Goal: Task Accomplishment & Management: Complete application form

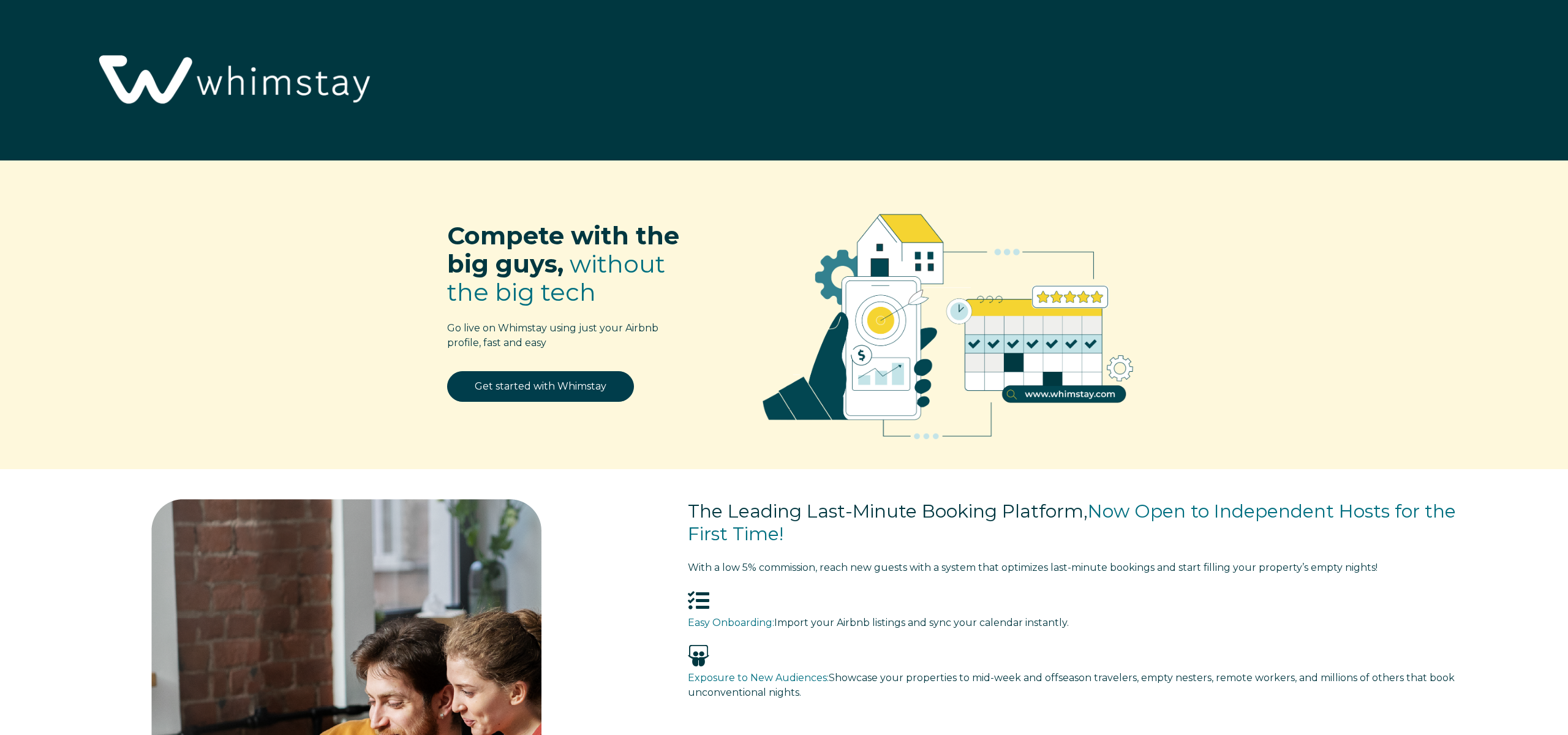
select select "US"
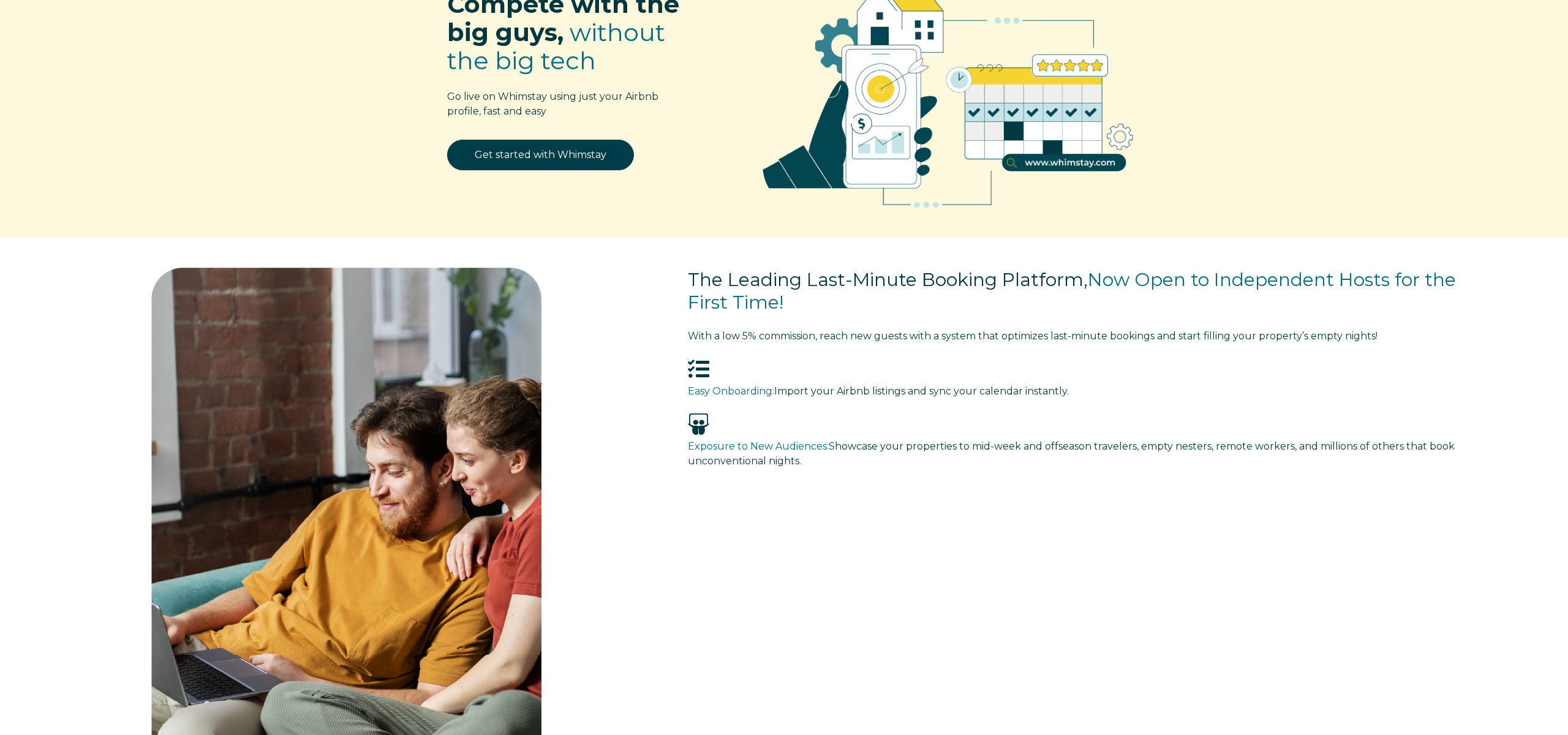
scroll to position [178, 0]
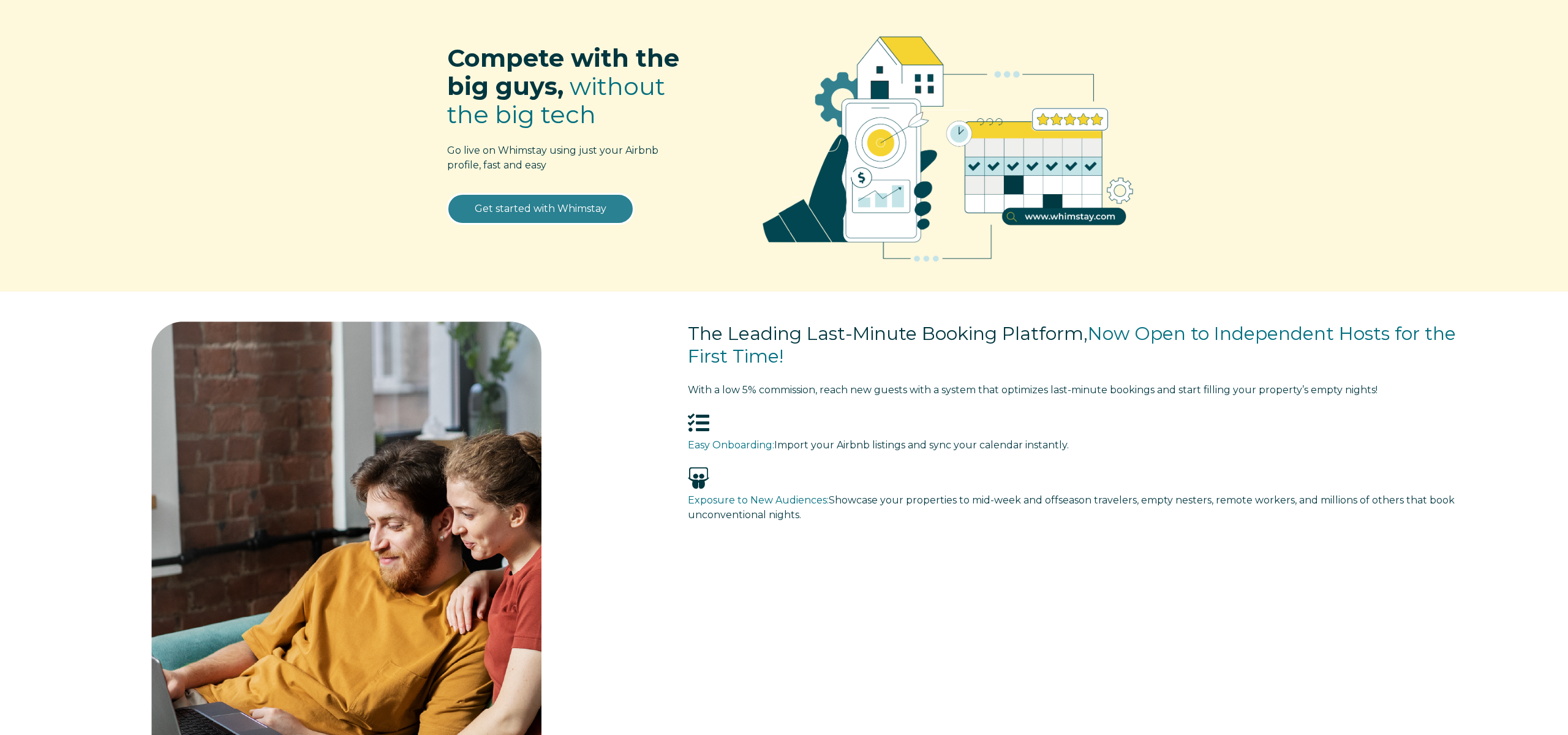
click at [566, 208] on link "Get started with Whimstay" at bounding box center [540, 209] width 187 height 31
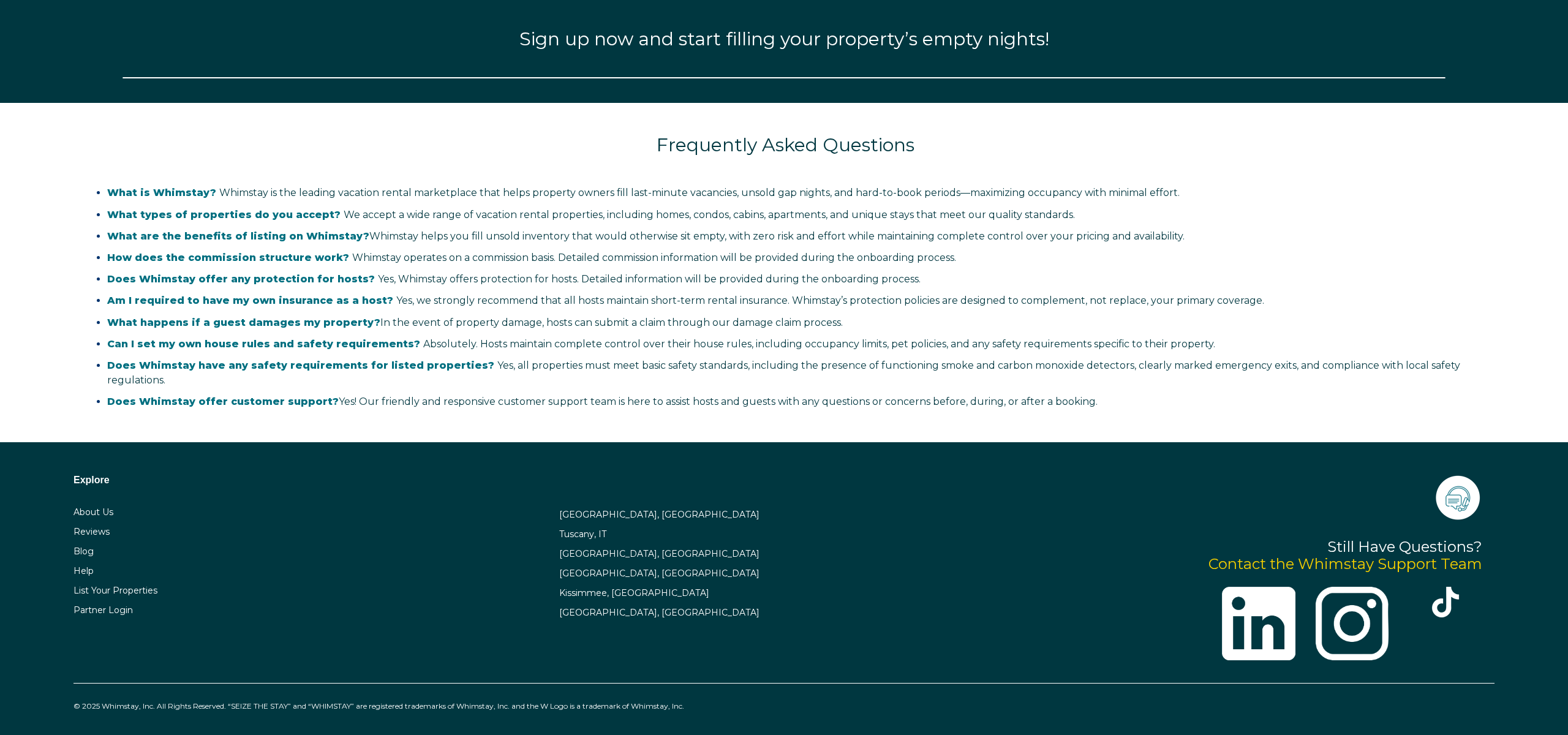
scroll to position [1968, 0]
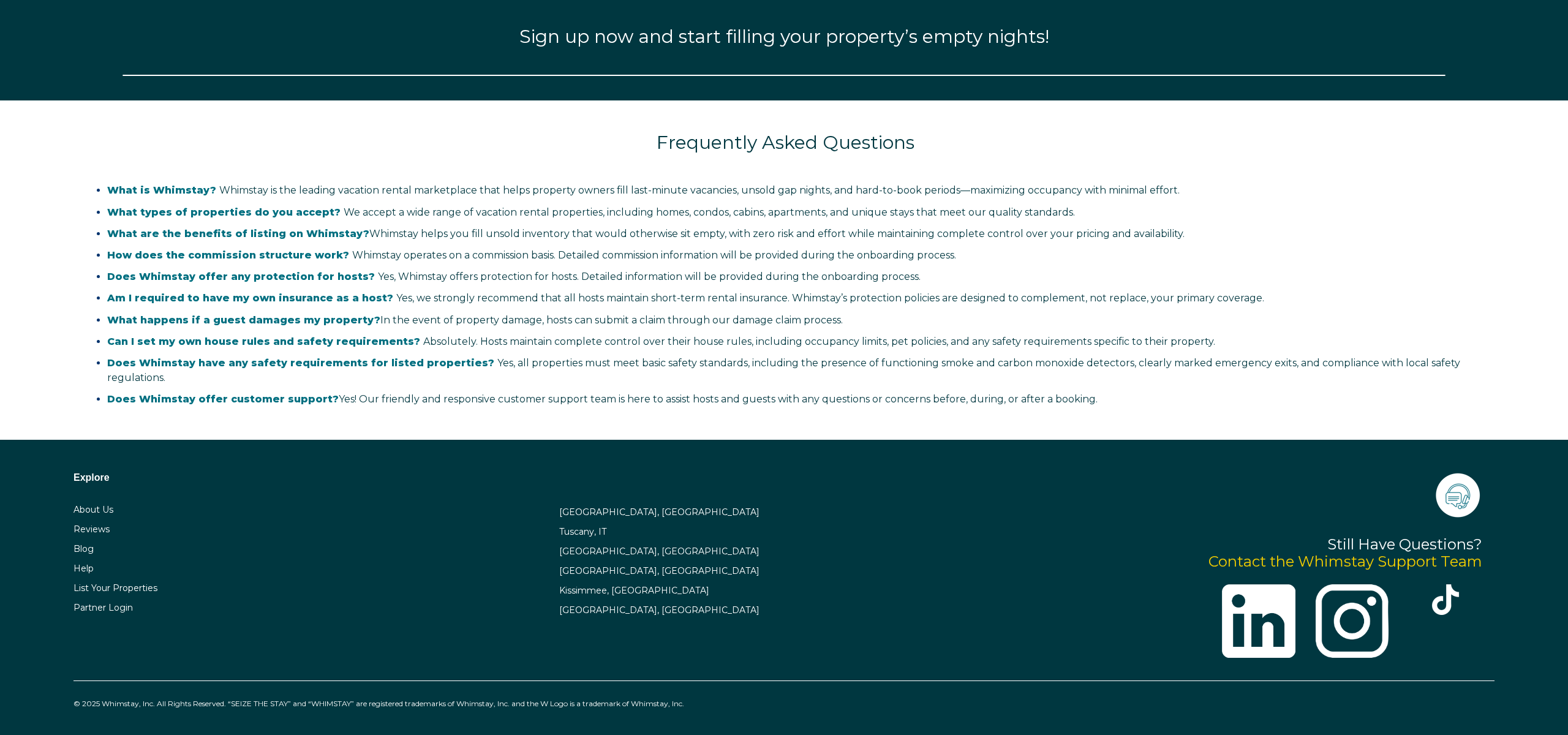
select select "US"
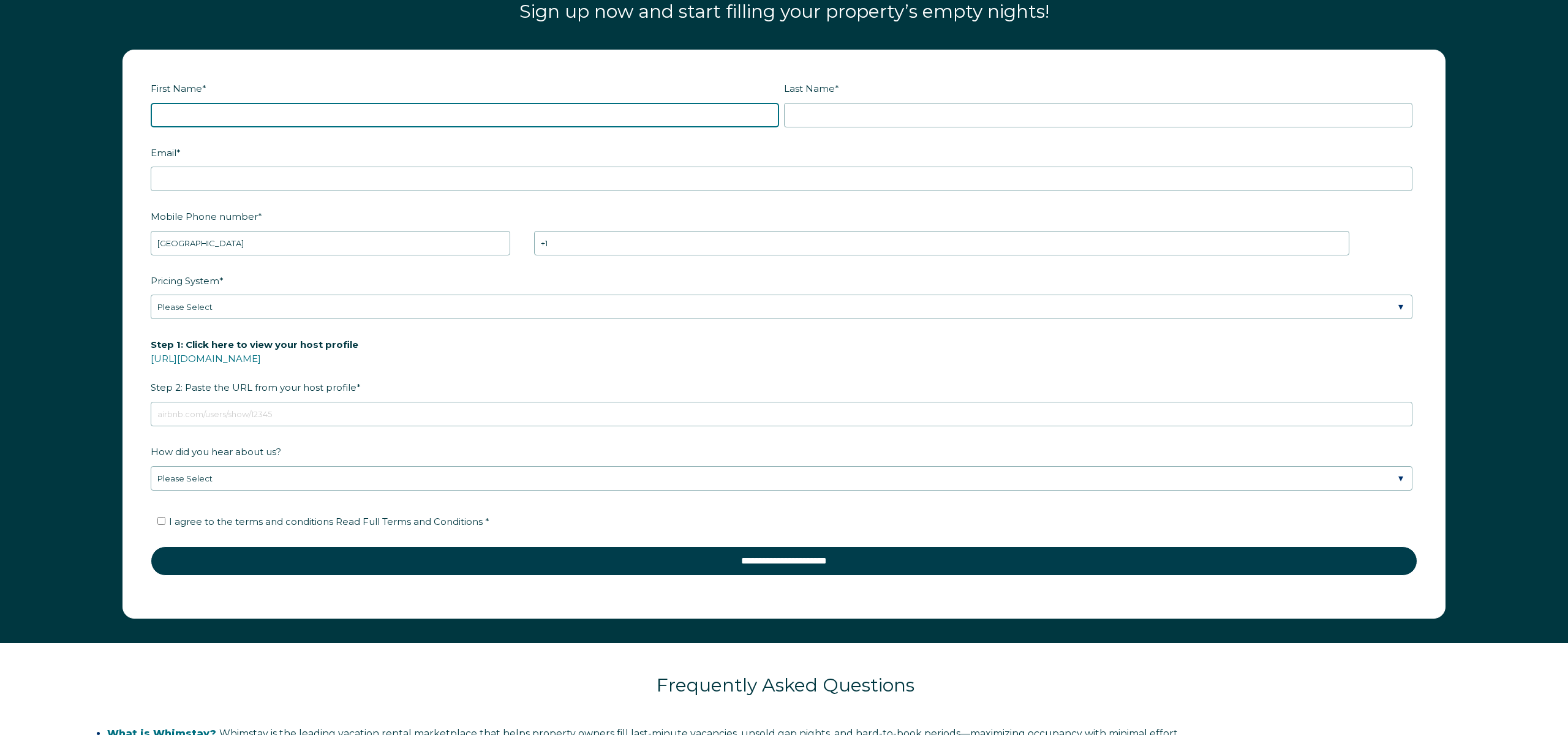
click at [371, 119] on input "First Name *" at bounding box center [465, 115] width 629 height 24
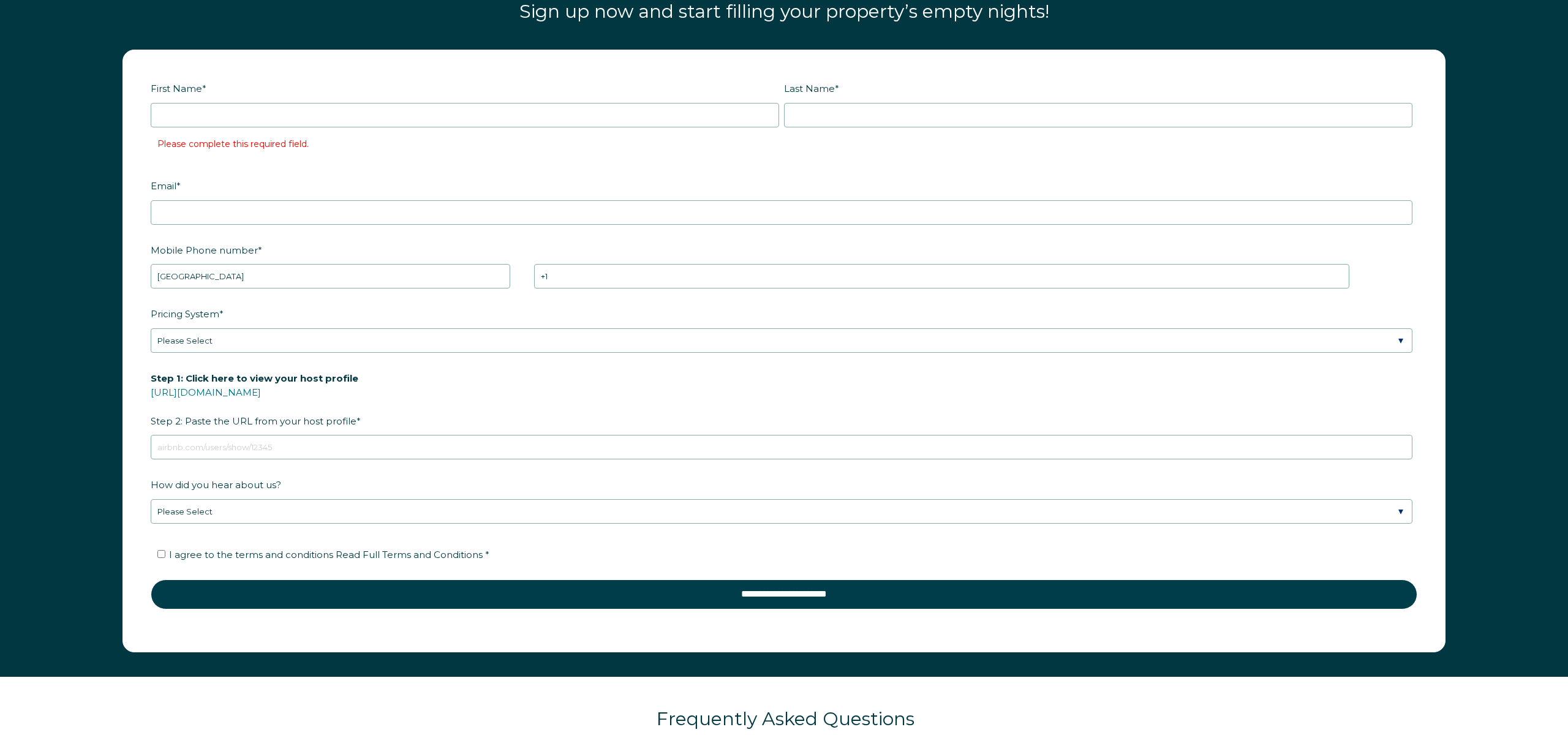
drag, startPoint x: 265, startPoint y: 95, endPoint x: 259, endPoint y: 107, distance: 13.4
click at [263, 95] on label "First Name *" at bounding box center [467, 88] width 633 height 22
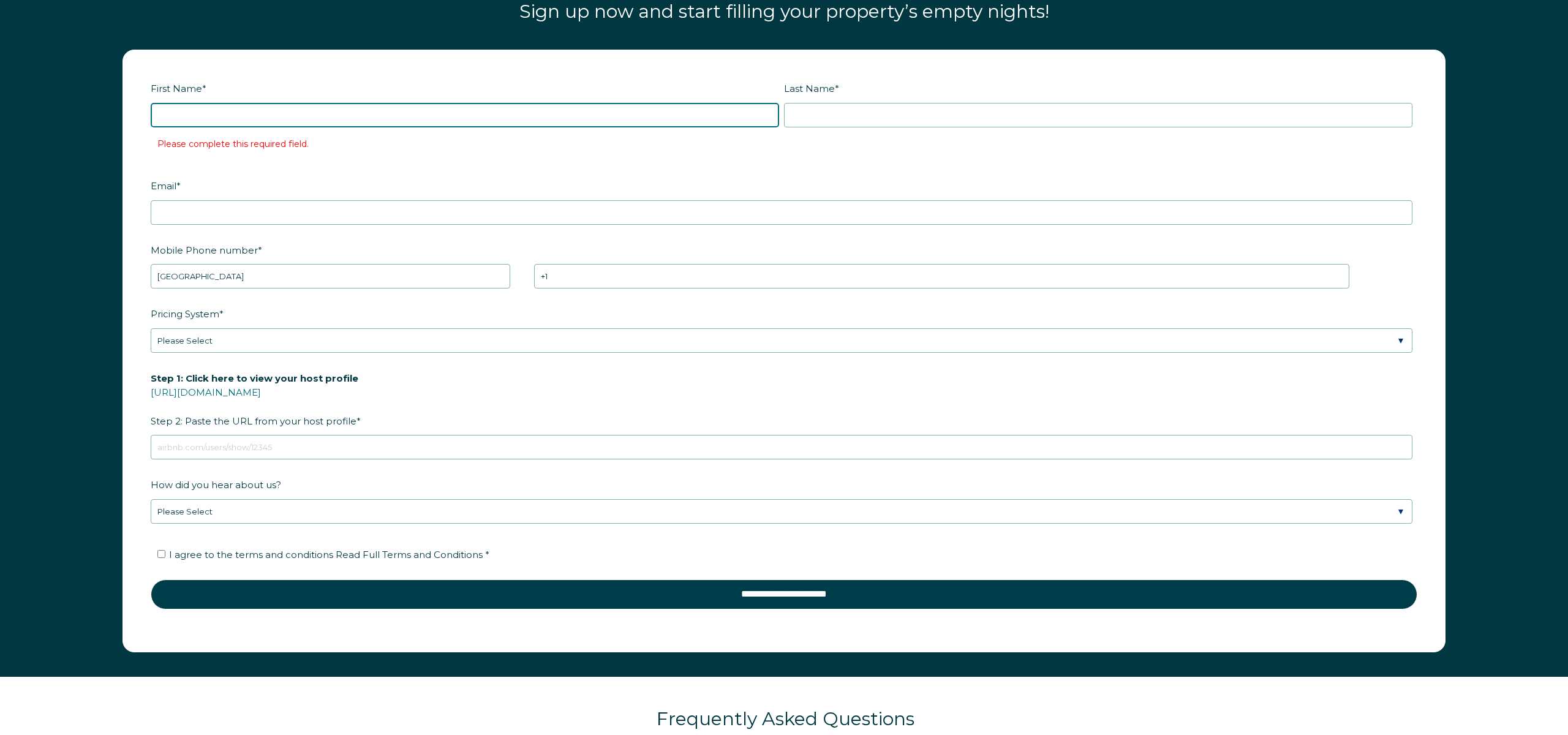
click at [263, 103] on input "First Name *" at bounding box center [465, 115] width 629 height 24
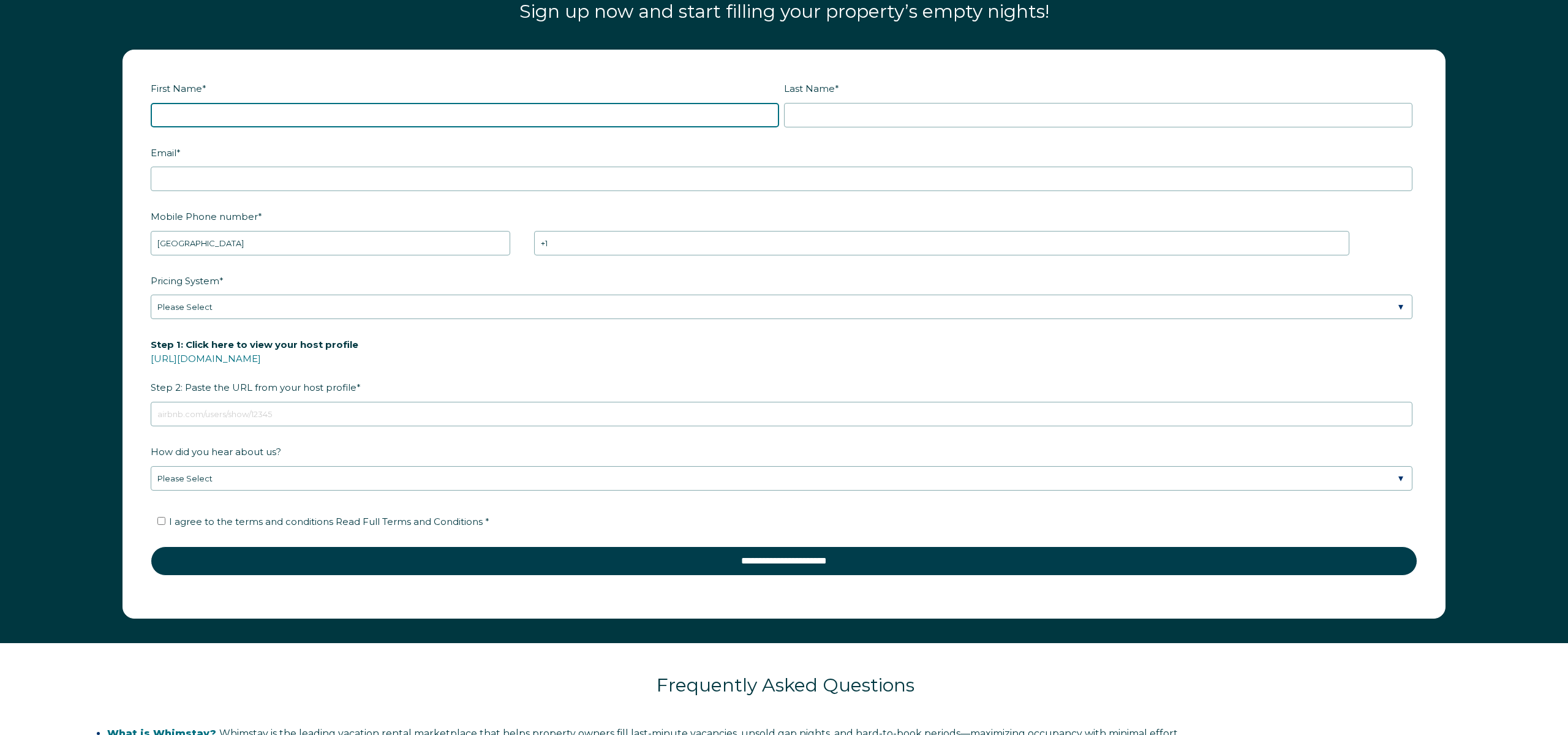
click at [257, 111] on input "First Name *" at bounding box center [465, 115] width 629 height 24
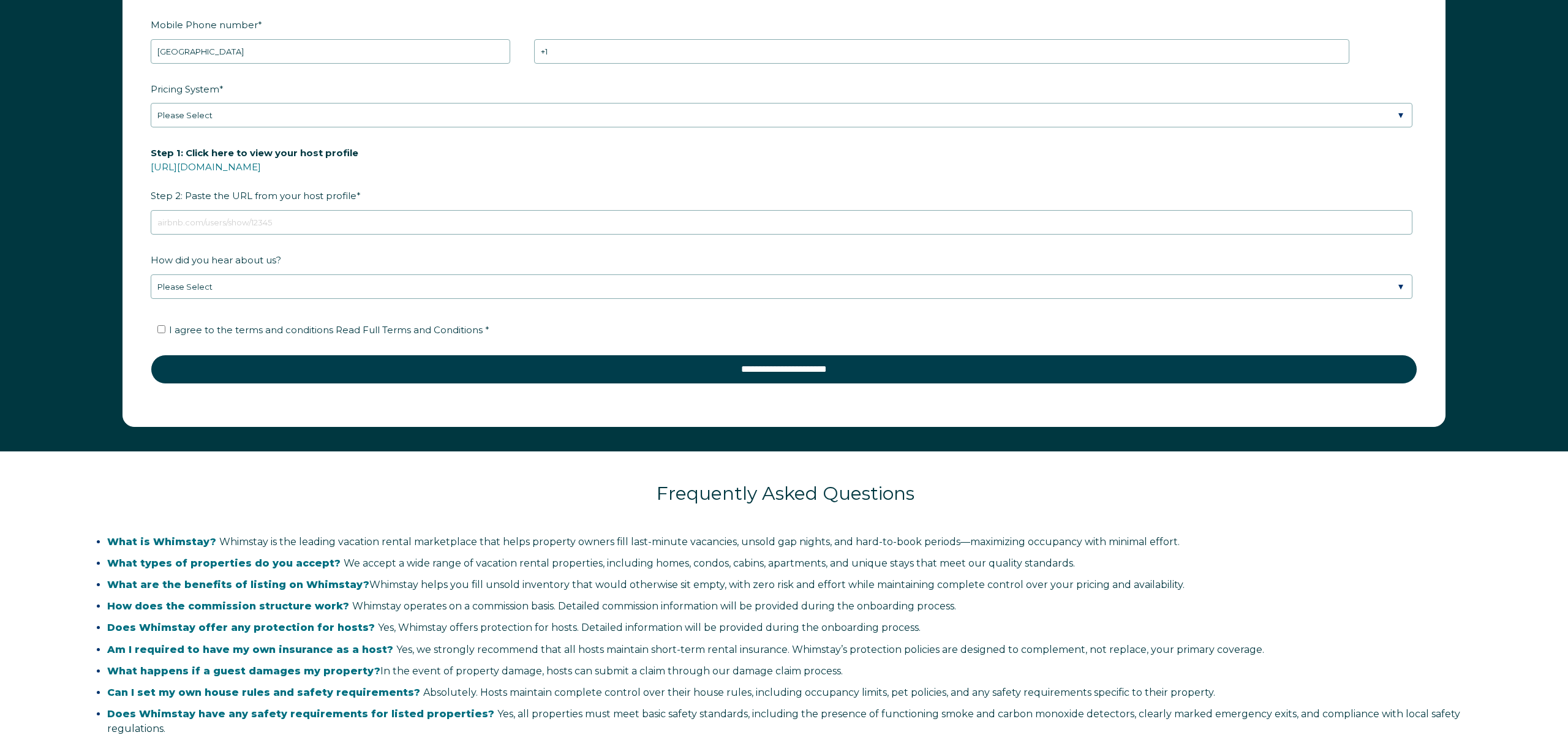
scroll to position [2161, 0]
